Goal: Task Accomplishment & Management: Manage account settings

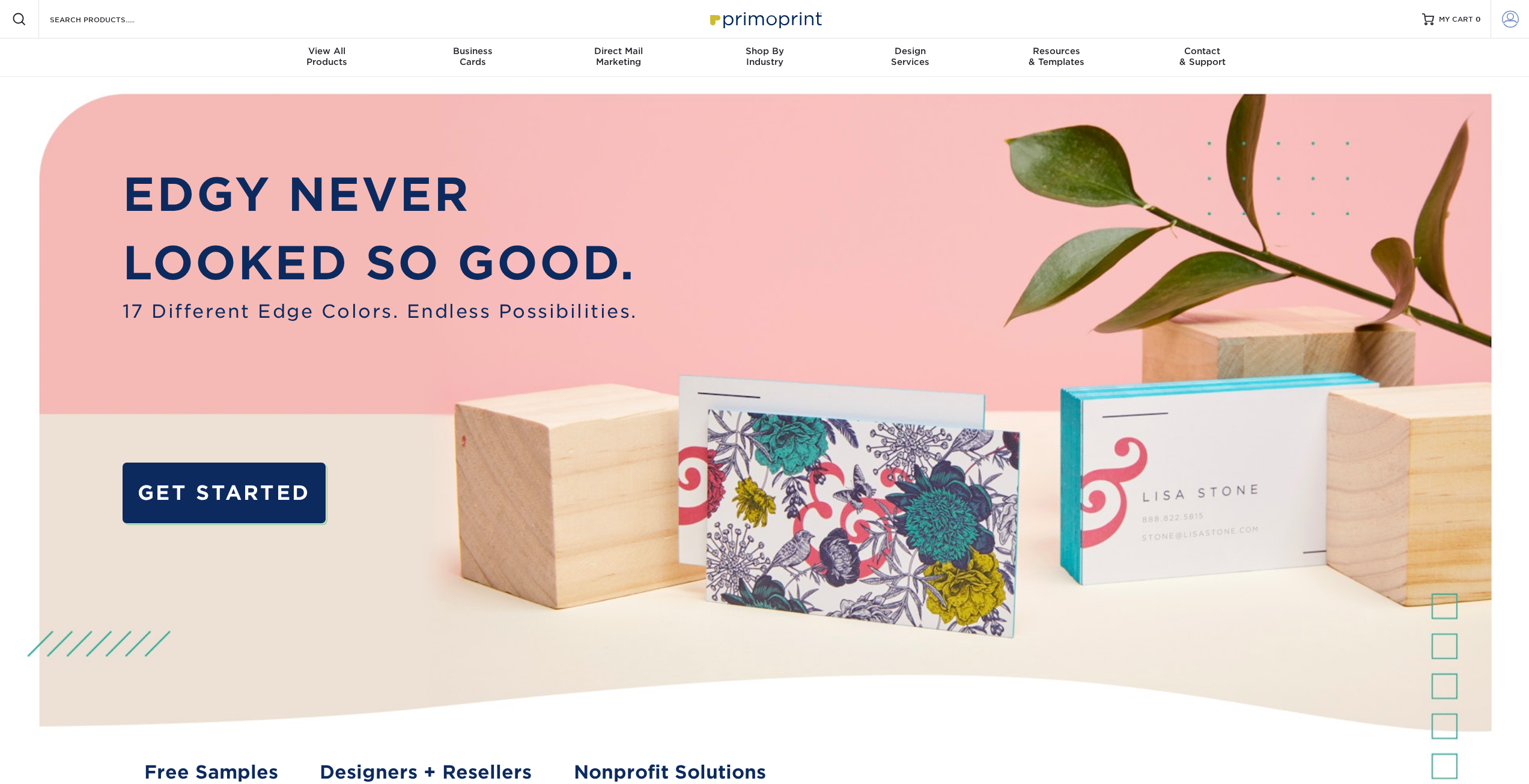
click at [1515, 21] on span at bounding box center [1510, 18] width 16 height 16
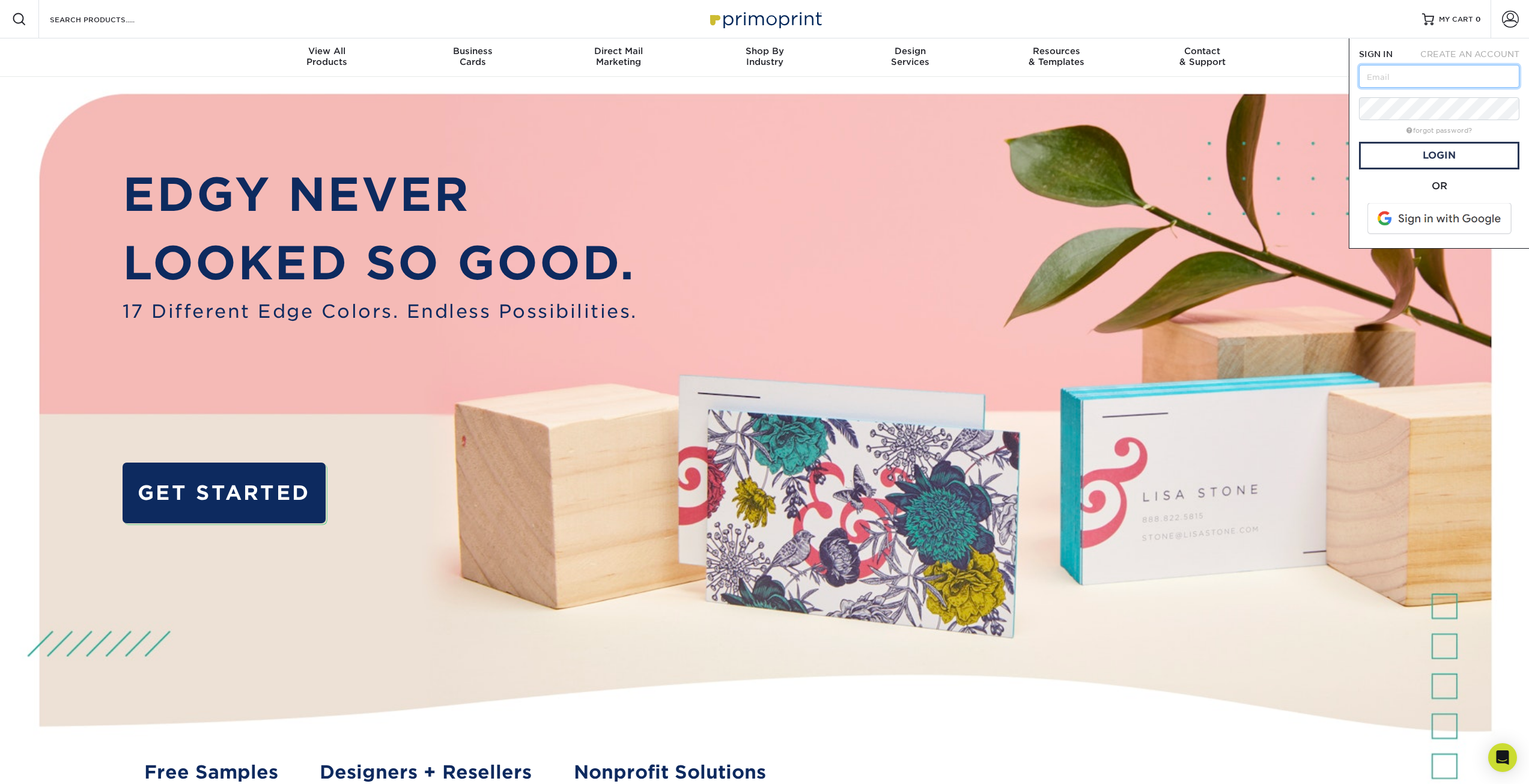
click at [1428, 77] on input "text" at bounding box center [1439, 76] width 160 height 23
type input "[EMAIL_ADDRESS][PERSON_NAME][DOMAIN_NAME]"
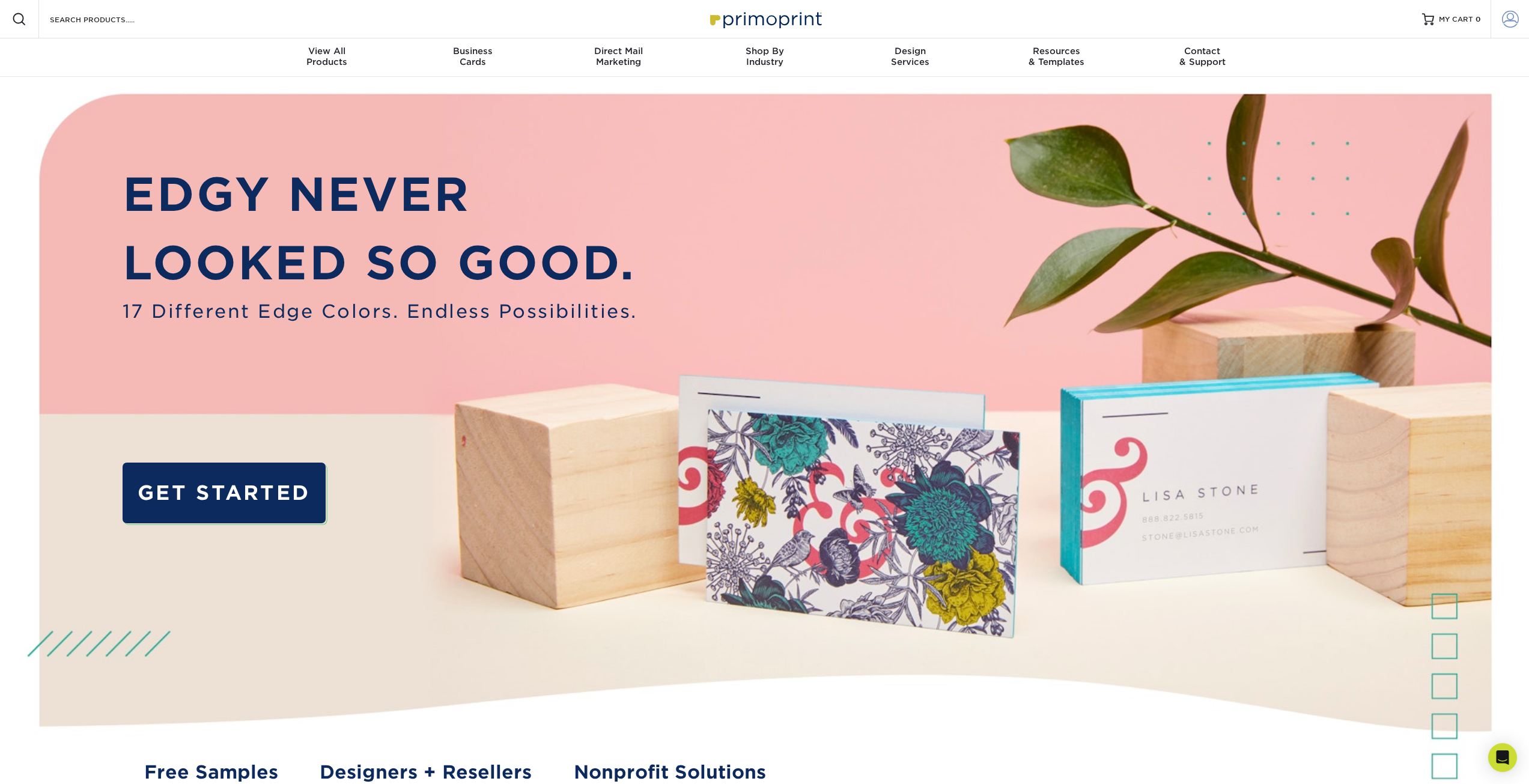
click at [1513, 18] on span at bounding box center [1510, 18] width 16 height 16
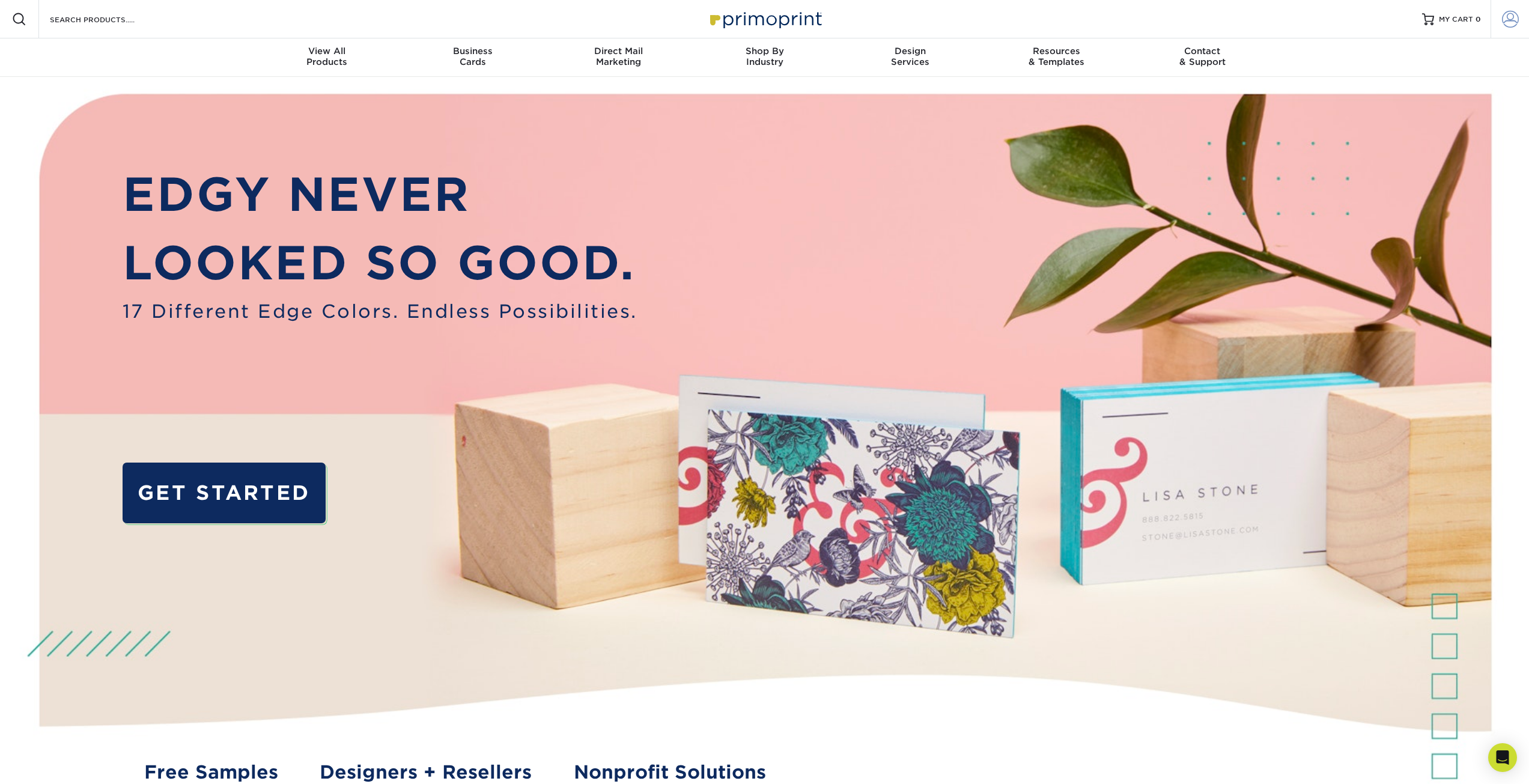
click at [1506, 23] on span at bounding box center [1510, 18] width 16 height 16
click at [1516, 13] on span at bounding box center [1510, 18] width 16 height 16
click at [1396, 87] on link "Account Dashboard" at bounding box center [1439, 85] width 151 height 16
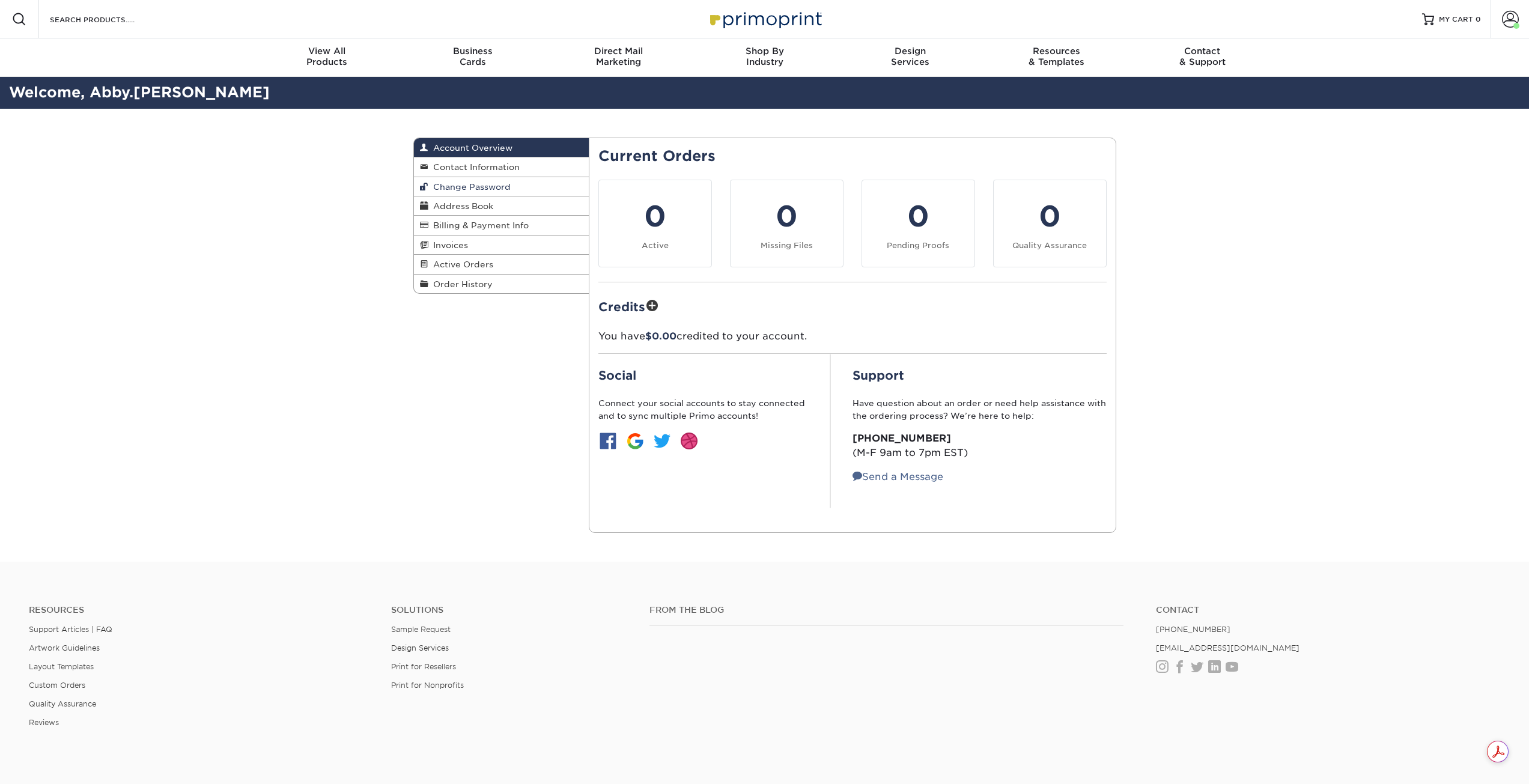
click at [471, 185] on span "Change Password" at bounding box center [469, 186] width 82 height 10
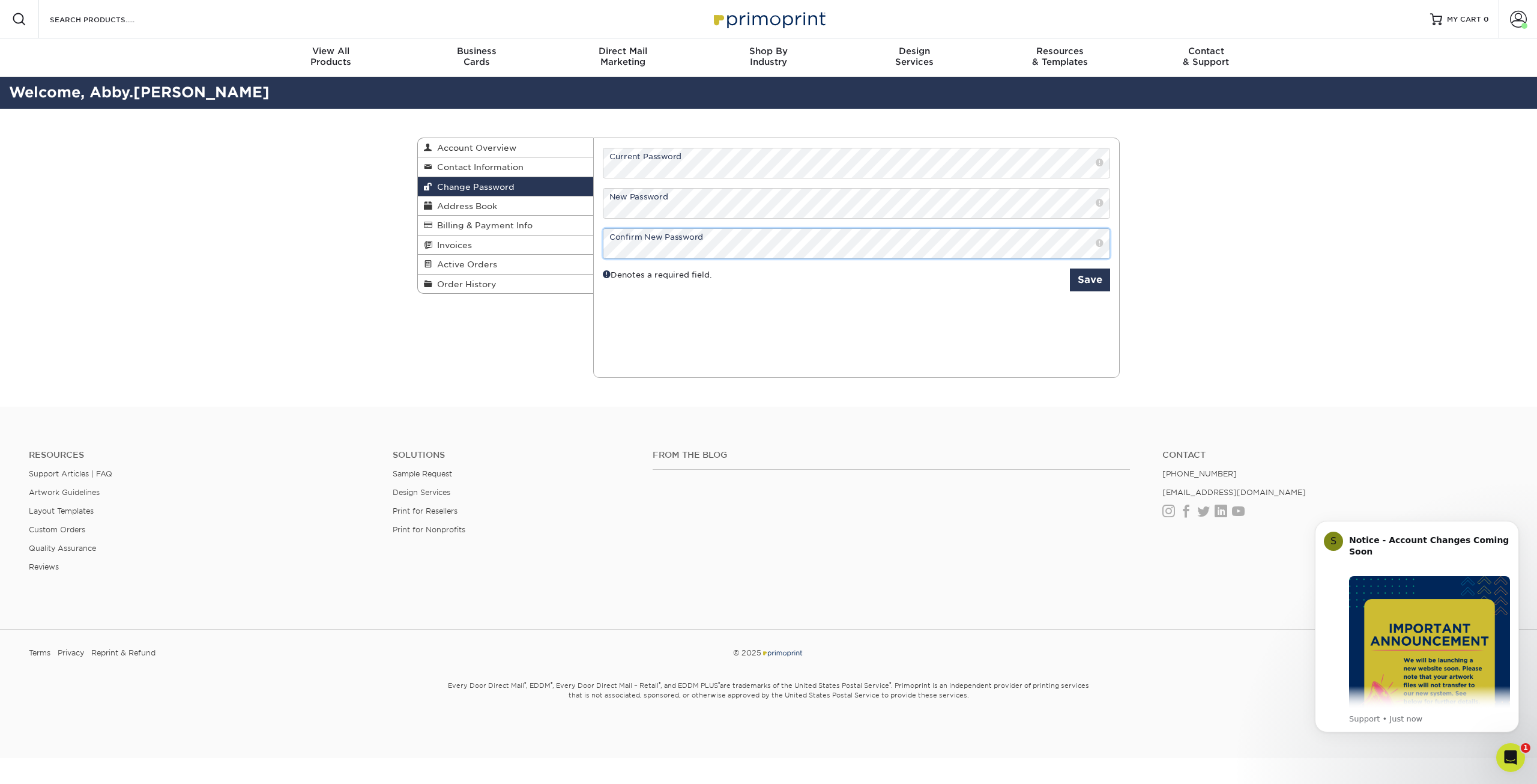
click at [1070, 269] on button "Save" at bounding box center [1090, 280] width 40 height 23
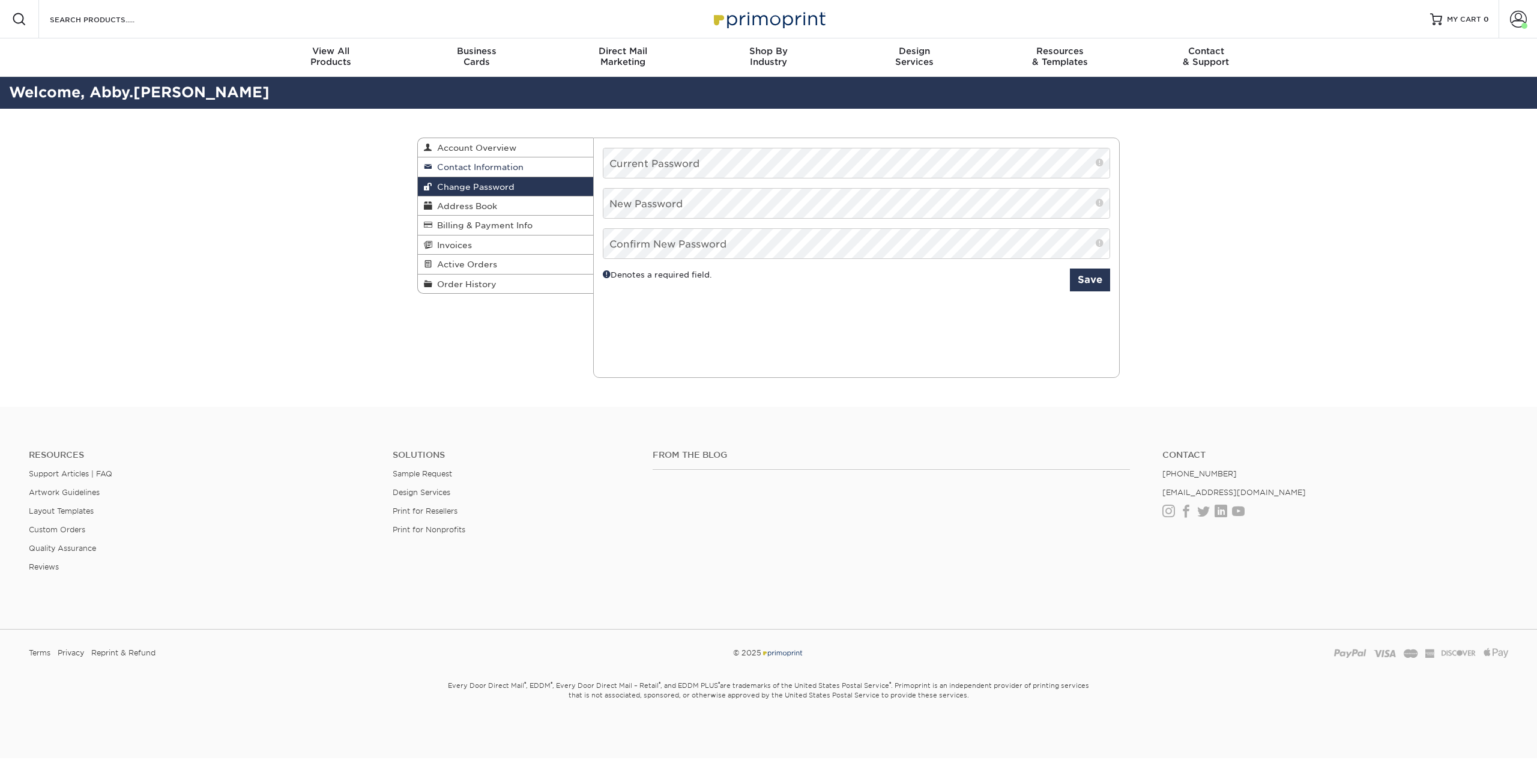
click at [486, 165] on span "Contact Information" at bounding box center [477, 166] width 91 height 10
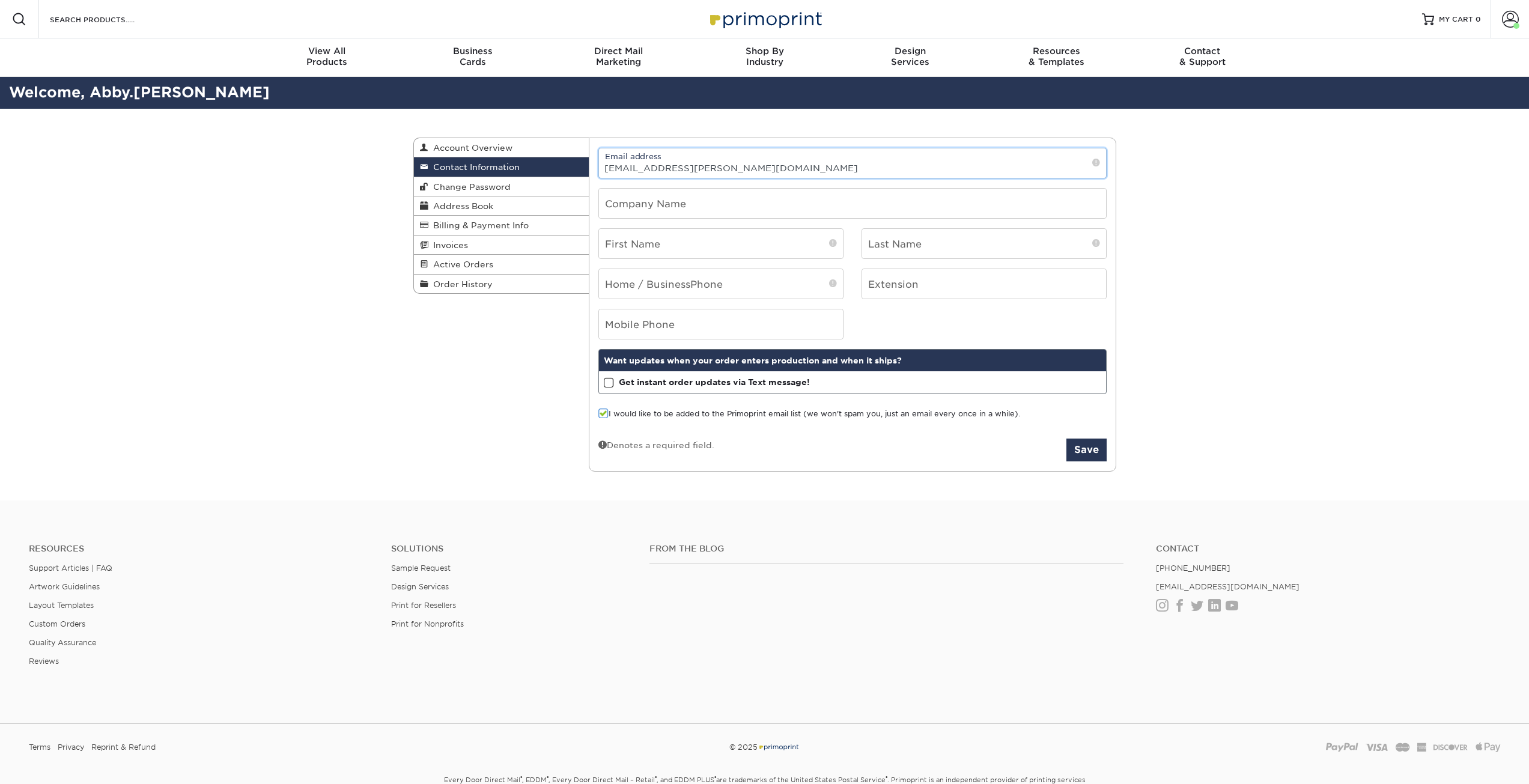
click at [1014, 169] on input "[EMAIL_ADDRESS][PERSON_NAME][DOMAIN_NAME]" at bounding box center [852, 163] width 507 height 29
drag, startPoint x: 778, startPoint y: 173, endPoint x: 565, endPoint y: 165, distance: 213.2
click at [565, 138] on div "Contact Information Account Overview Contact Information Change Password Addres…" at bounding box center [764, 138] width 703 height 0
type input "[EMAIL_ADDRESS][DOMAIN_NAME]"
click at [608, 415] on span at bounding box center [603, 413] width 10 height 11
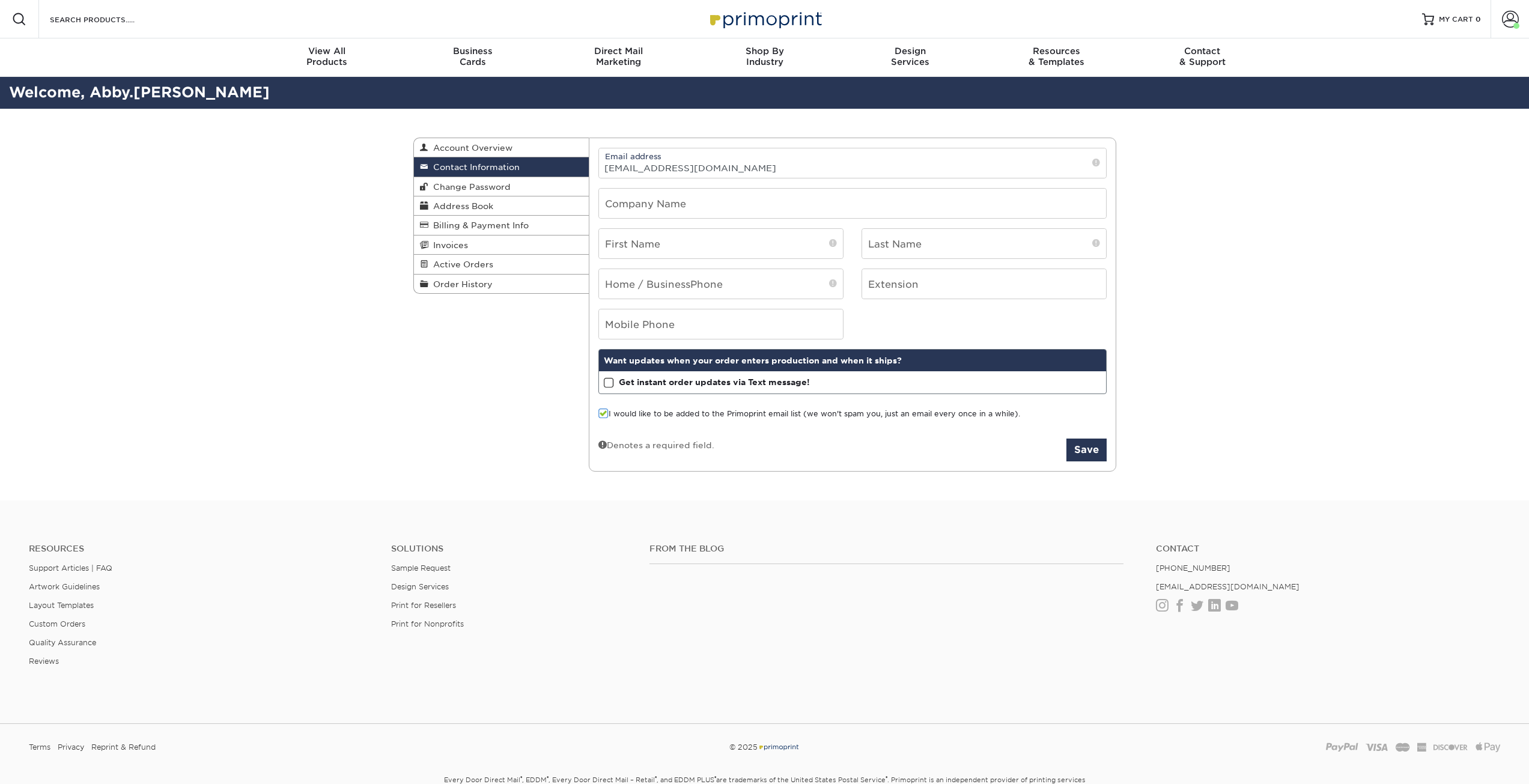
click at [0, 0] on input "I would like to be added to the Primoprint email list (we won't spam you, just …" at bounding box center [0, 0] width 0 height 0
click at [1077, 450] on button "Save" at bounding box center [1086, 450] width 40 height 23
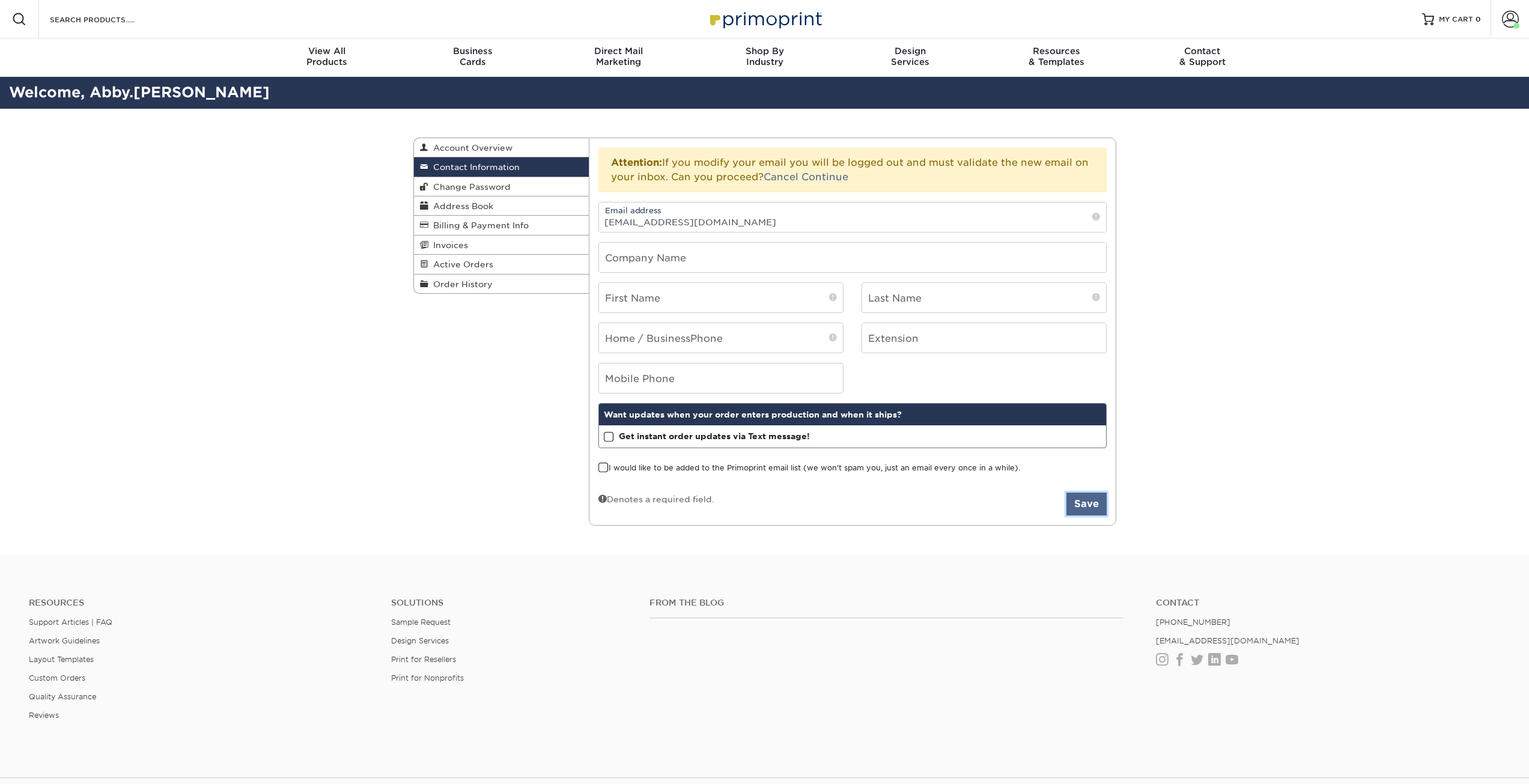
click at [1080, 506] on button "Save" at bounding box center [1086, 503] width 40 height 23
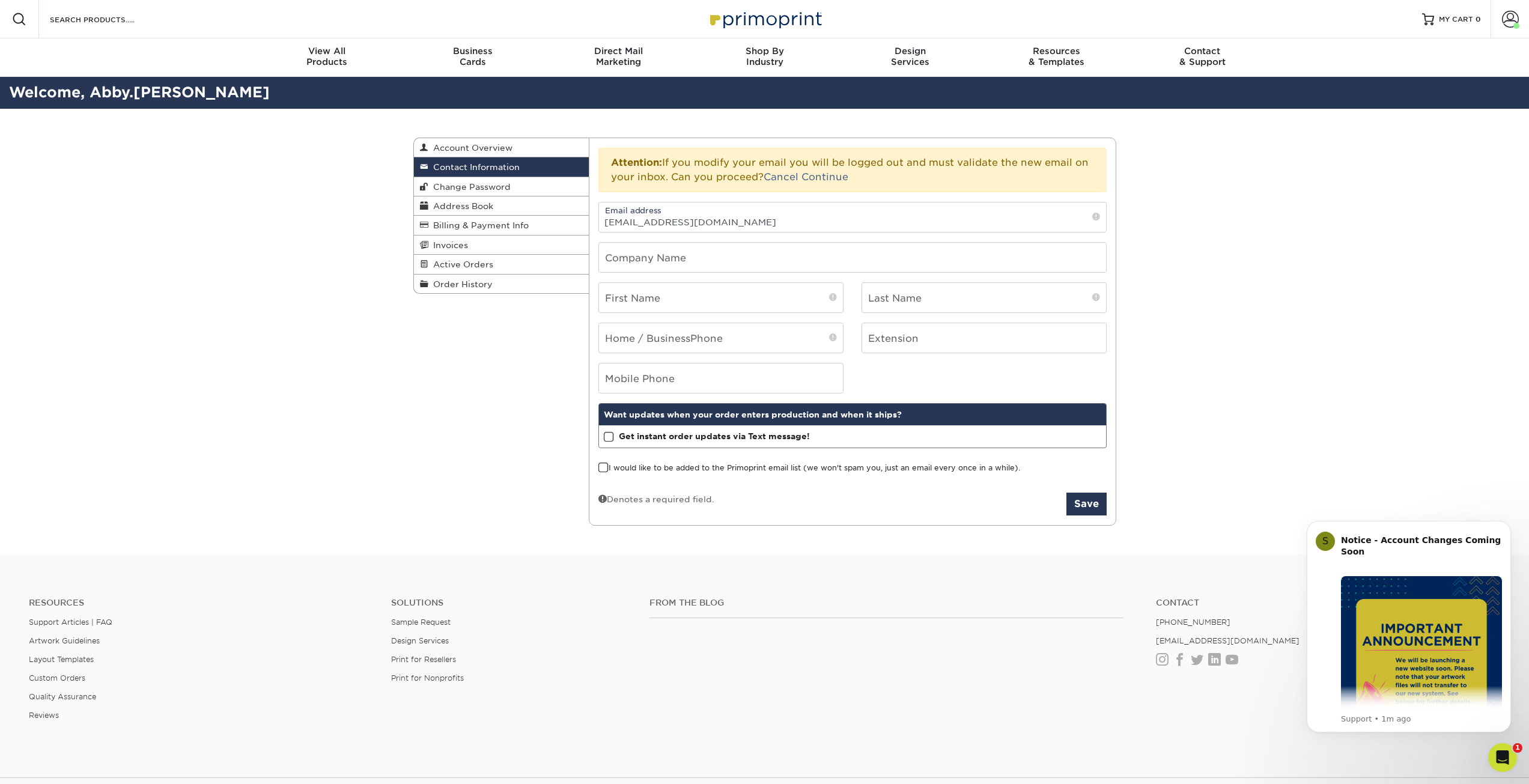
click at [549, 449] on div "Contact Information Account Overview Contact Information Change Password Addres…" at bounding box center [764, 331] width 721 height 446
click at [391, 380] on div "Contact Information Account Overview Contact Information Change Password Addres…" at bounding box center [764, 331] width 1529 height 446
click at [1090, 509] on button "Save" at bounding box center [1086, 503] width 40 height 23
click at [699, 161] on div "Attention: If you modify your email you will be logged out and must validate th…" at bounding box center [852, 170] width 508 height 44
click at [1093, 498] on button "Save" at bounding box center [1086, 503] width 40 height 23
